Goal: Find specific page/section: Find specific page/section

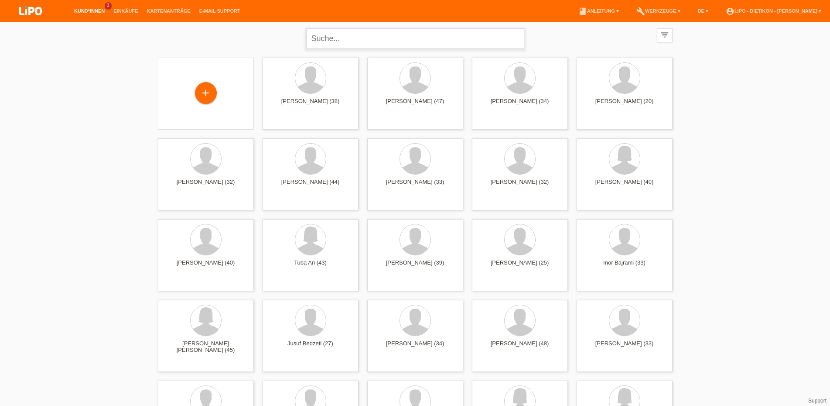
click at [379, 38] on input "text" at bounding box center [415, 38] width 218 height 21
type input "SEVERIN"
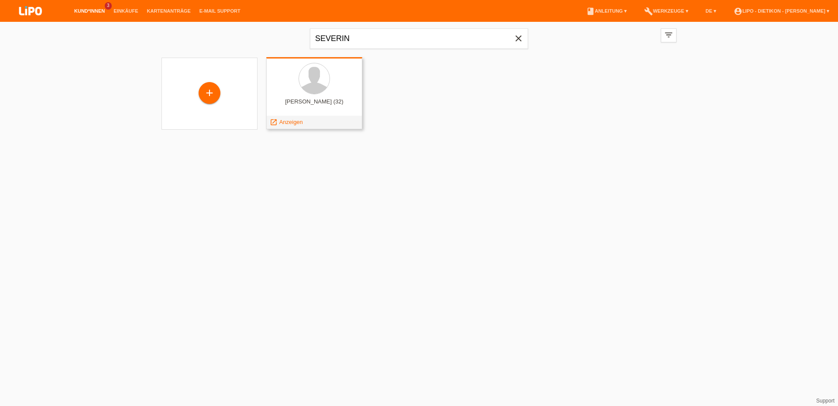
click at [280, 120] on span "Anzeigen" at bounding box center [291, 122] width 24 height 7
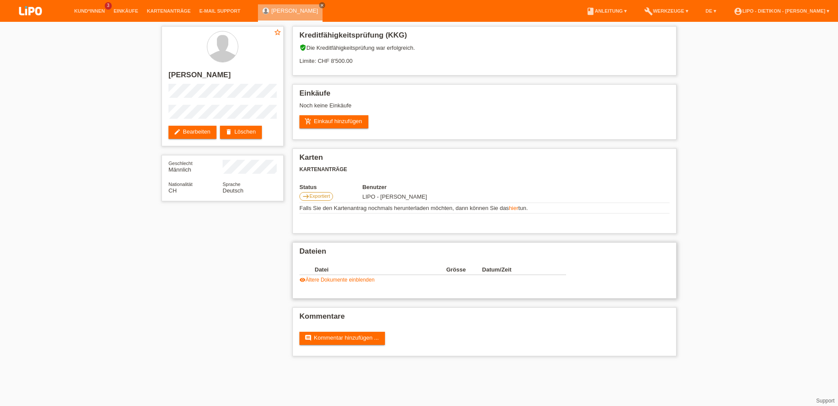
click at [322, 283] on link "visibility Ältere Dokumente einblenden" at bounding box center [336, 280] width 75 height 6
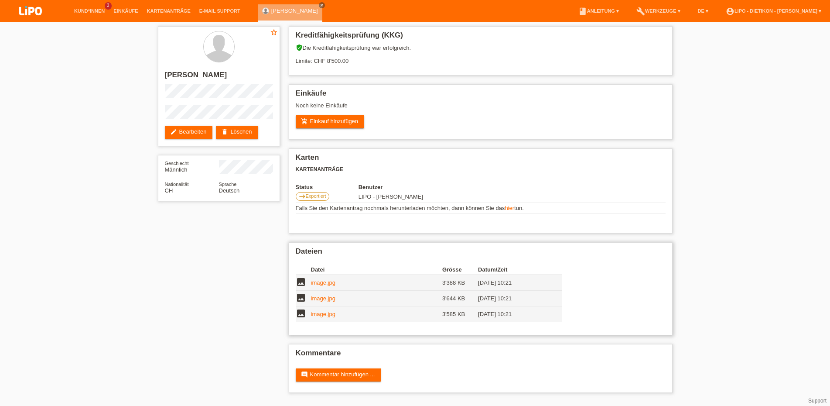
click at [326, 286] on link "image.jpg" at bounding box center [323, 282] width 24 height 7
click at [326, 301] on link "image.jpg" at bounding box center [323, 298] width 24 height 7
click at [324, 322] on td "image.jpg" at bounding box center [376, 314] width 131 height 16
click at [323, 317] on link "image.jpg" at bounding box center [323, 314] width 24 height 7
click at [313, 2] on div "[PERSON_NAME] close" at bounding box center [292, 11] width 69 height 22
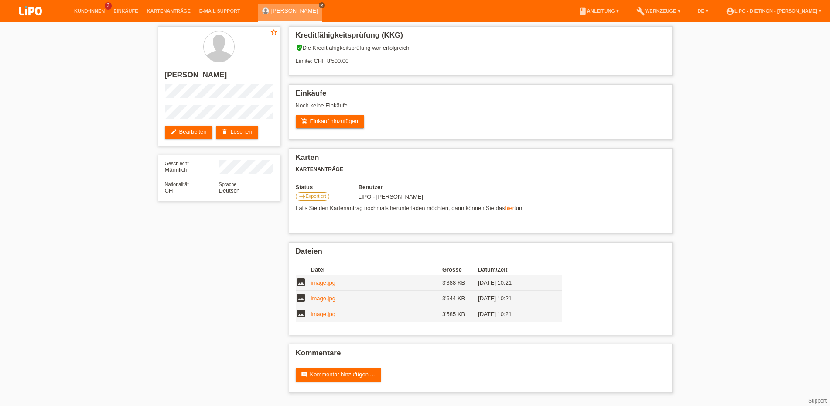
click at [320, 3] on icon "close" at bounding box center [322, 5] width 4 height 4
